Goal: Information Seeking & Learning: Find specific fact

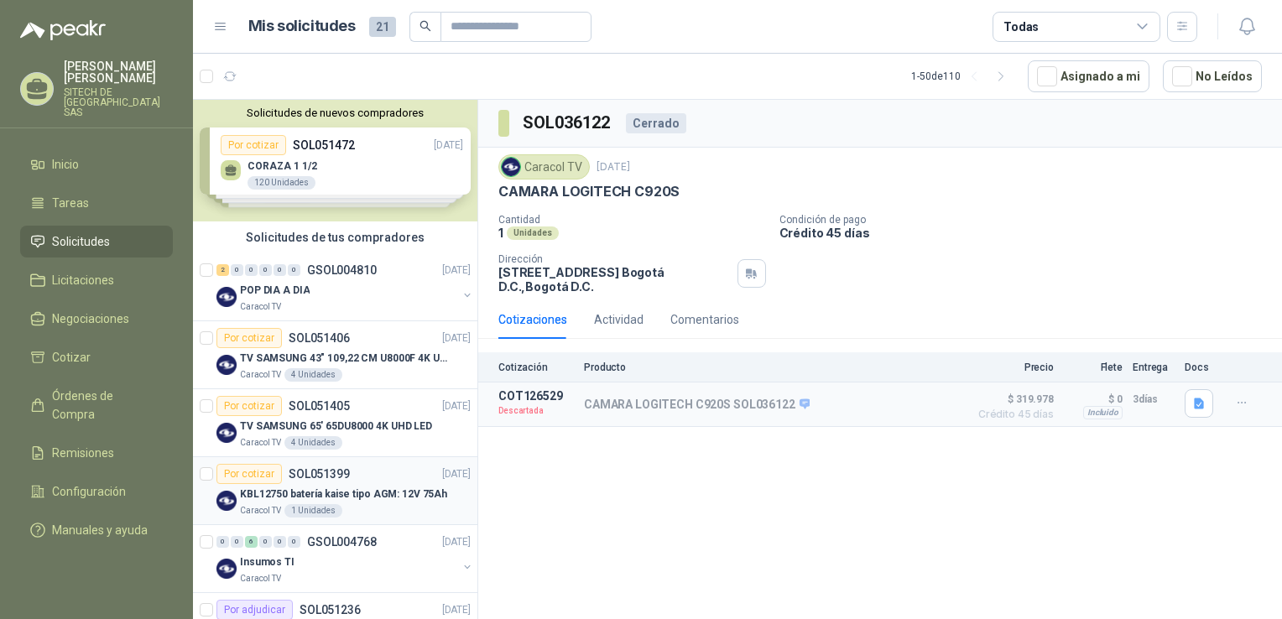
click at [326, 498] on p "KBL12750 batería kaise tipo AGM: 12V 75Ah" at bounding box center [343, 494] width 207 height 16
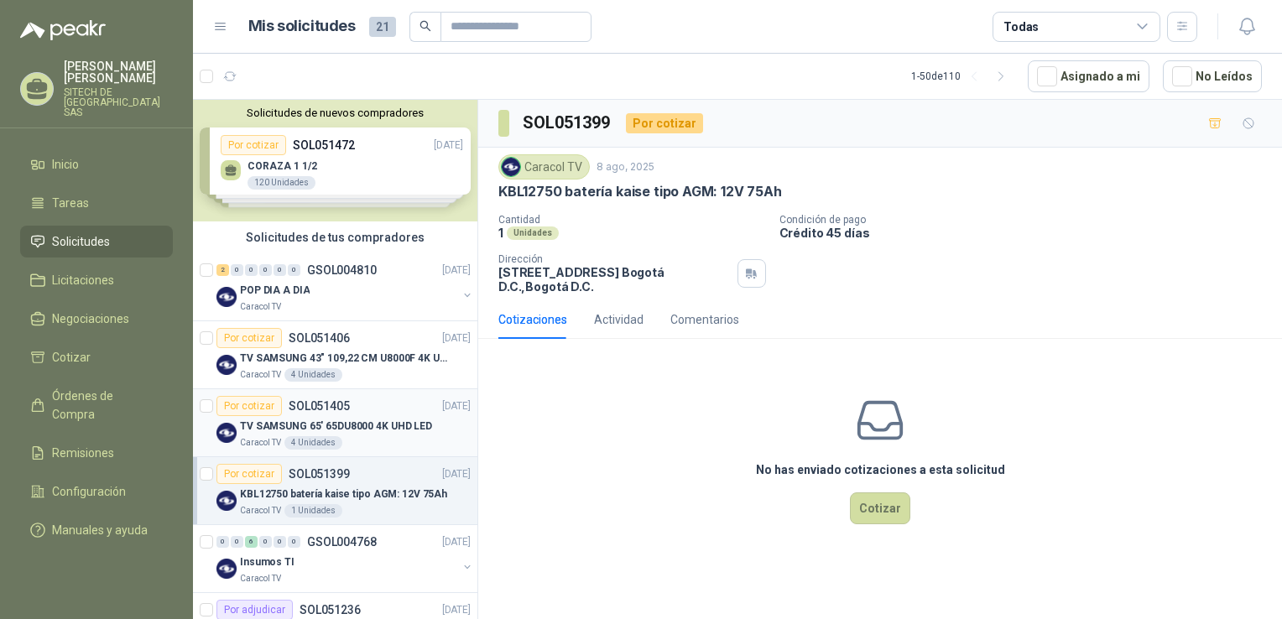
click at [355, 404] on div "Por cotizar SOL051405 [DATE]" at bounding box center [343, 406] width 254 height 20
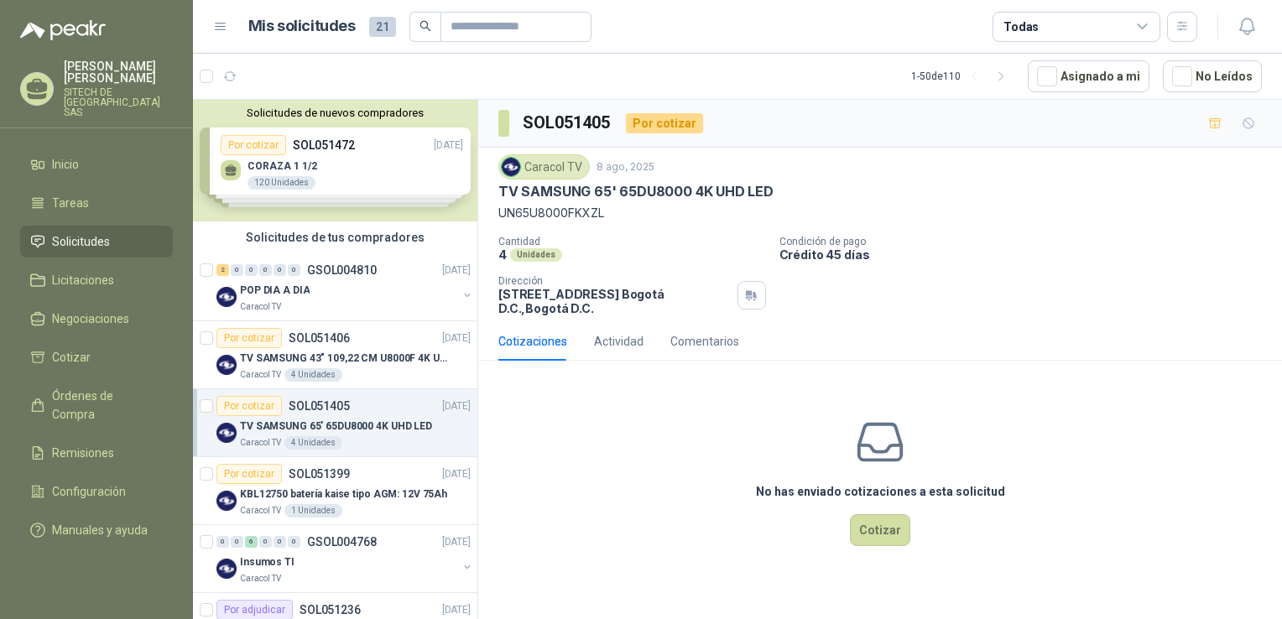
click at [539, 216] on p "UN65U8000FKXZL" at bounding box center [879, 213] width 763 height 18
drag, startPoint x: 539, startPoint y: 216, endPoint x: 519, endPoint y: 197, distance: 27.9
click at [519, 197] on p "TV SAMSUNG 65' 65DU8000 4K UHD LED" at bounding box center [635, 192] width 275 height 18
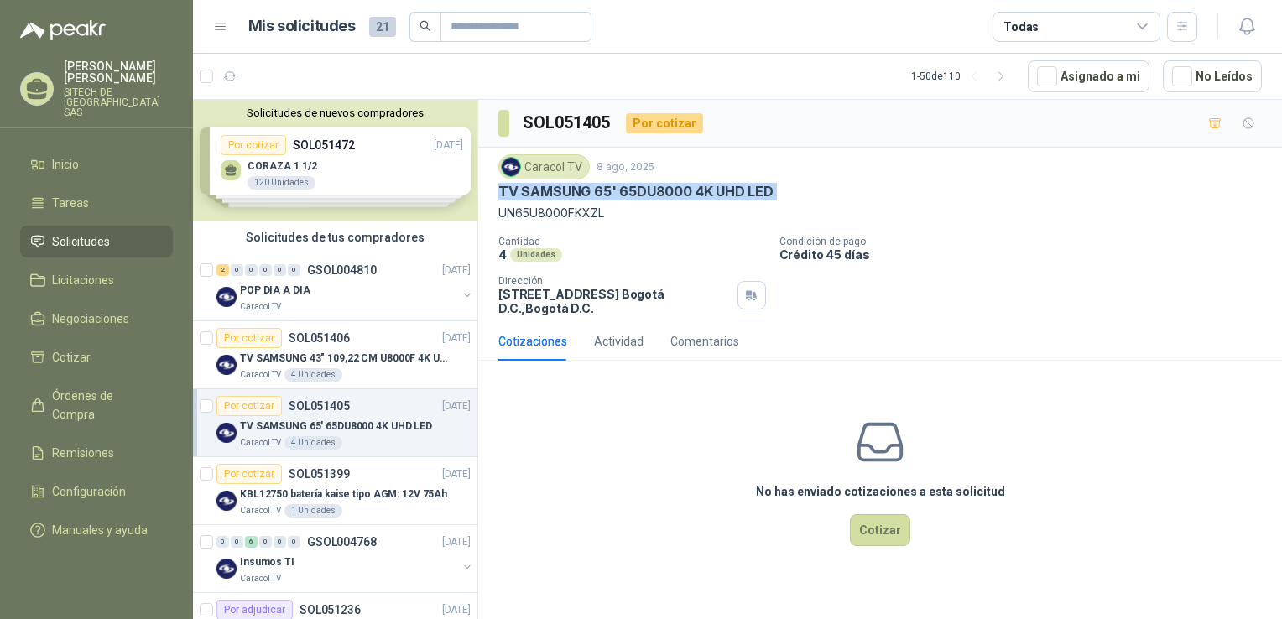
click at [519, 197] on p "TV SAMSUNG 65' 65DU8000 4K UHD LED" at bounding box center [635, 192] width 275 height 18
copy p "TV SAMSUNG 65' 65DU8000 4K UHD LED"
click at [312, 369] on div "4 Unidades" at bounding box center [313, 374] width 58 height 13
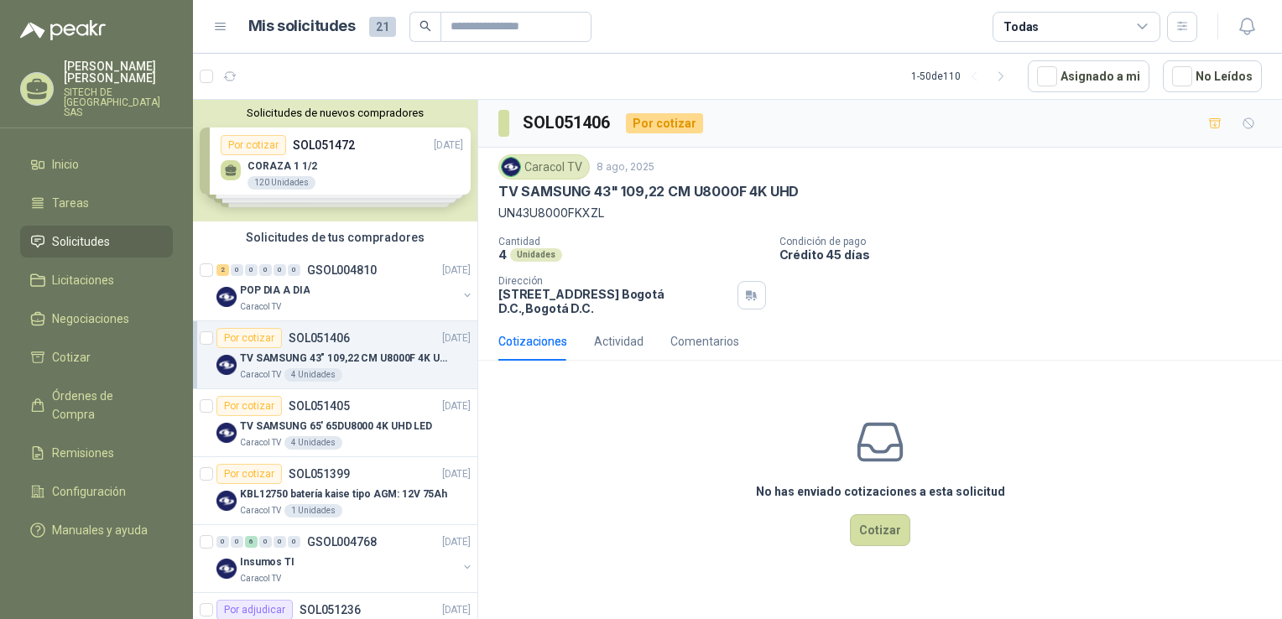
click at [598, 191] on p "TV SAMSUNG 43" 109,22 CM U8000F 4K UHD" at bounding box center [648, 192] width 300 height 18
copy p "TV SAMSUNG 43" 109,22 CM U8000F 4K UHD"
click at [325, 288] on div "POP DIA A DIA" at bounding box center [348, 290] width 217 height 20
